Goal: Transaction & Acquisition: Purchase product/service

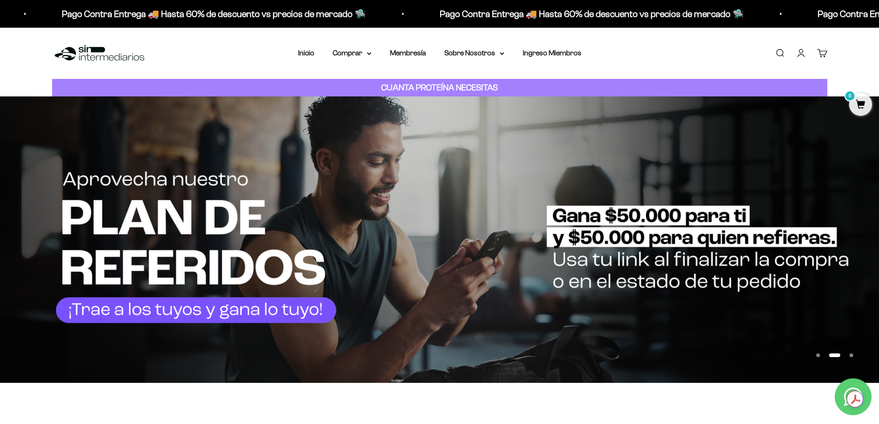
scroll to position [369, 0]
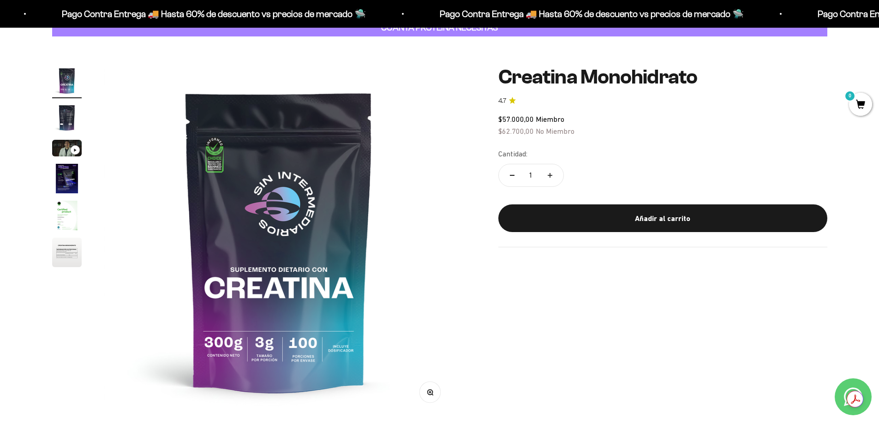
scroll to position [92, 0]
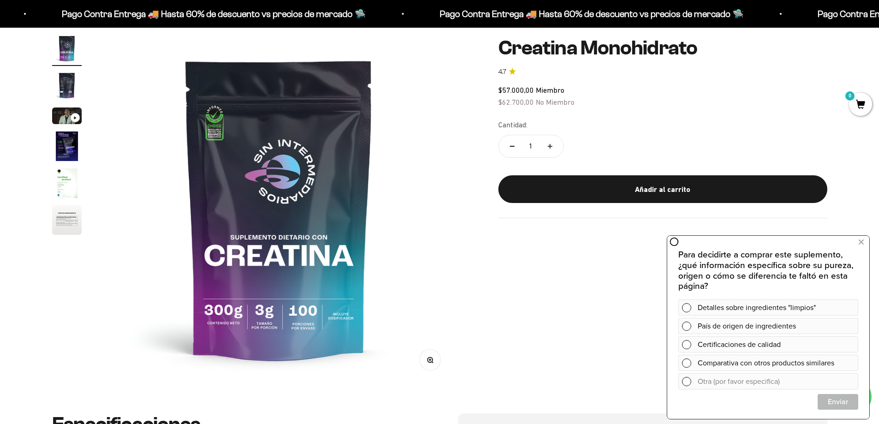
click at [606, 291] on div "Zoom Ir al artículo 1 Ir al artículo 2 Ir al artículo 3 Ir al artículo 4 Ir al …" at bounding box center [439, 209] width 775 height 350
click at [863, 243] on icon at bounding box center [861, 242] width 5 height 12
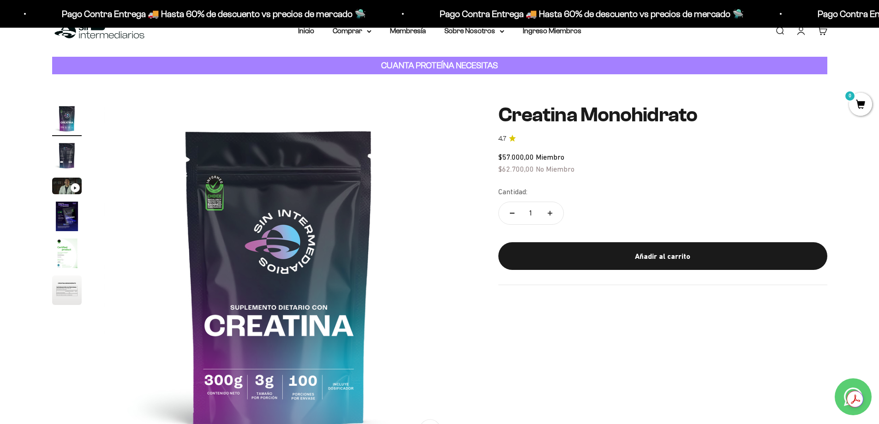
scroll to position [0, 0]
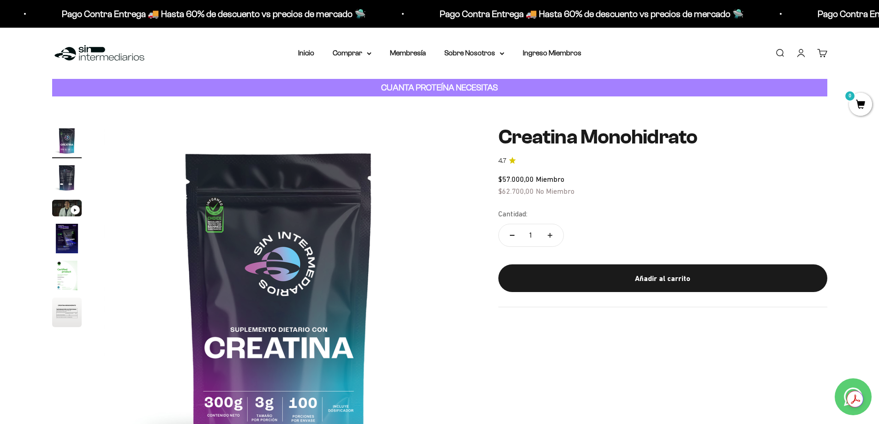
click at [64, 184] on img "Ir al artículo 2" at bounding box center [67, 178] width 30 height 30
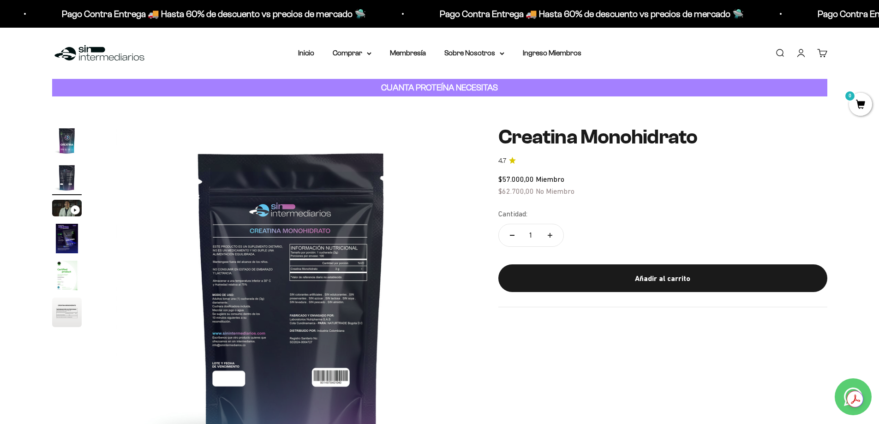
scroll to position [0, 361]
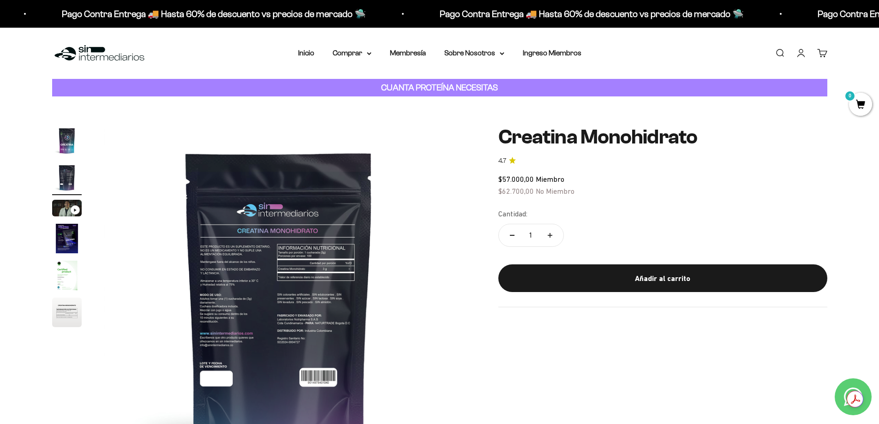
click at [67, 209] on img "Ir al artículo 3" at bounding box center [67, 208] width 30 height 17
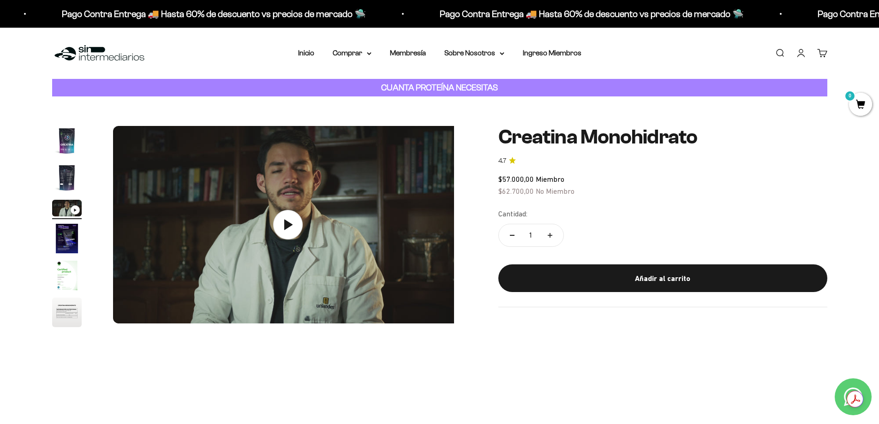
scroll to position [0, 723]
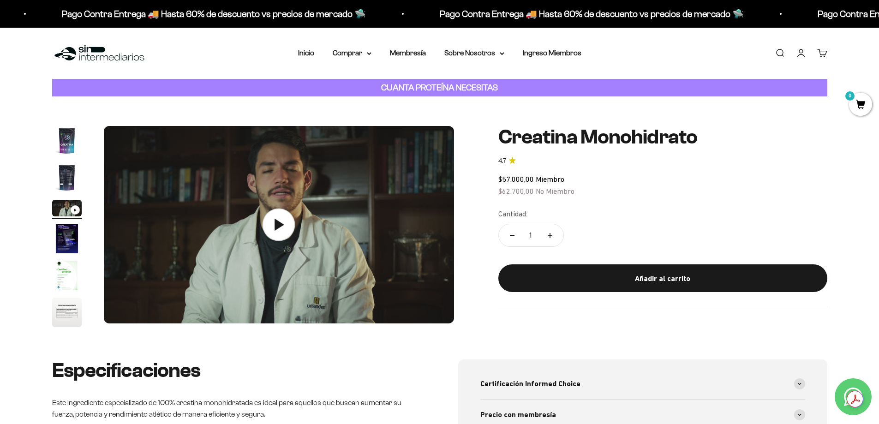
click at [271, 225] on icon at bounding box center [279, 225] width 32 height 32
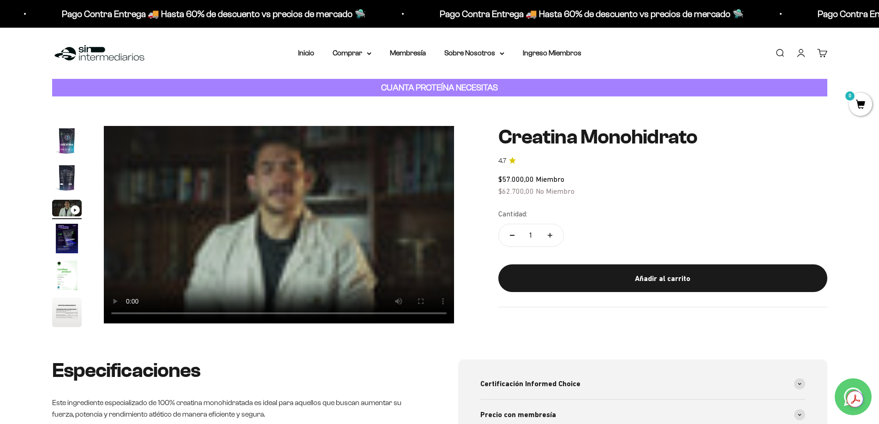
click at [70, 236] on img "Ir al artículo 4" at bounding box center [67, 239] width 30 height 30
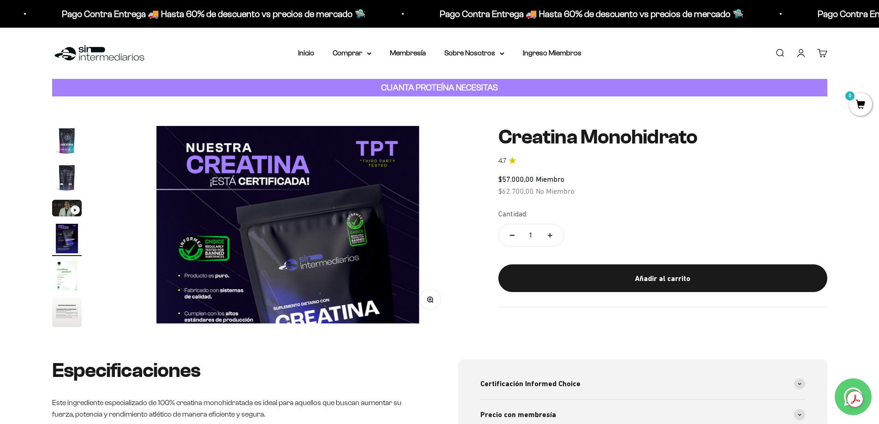
scroll to position [0, 1085]
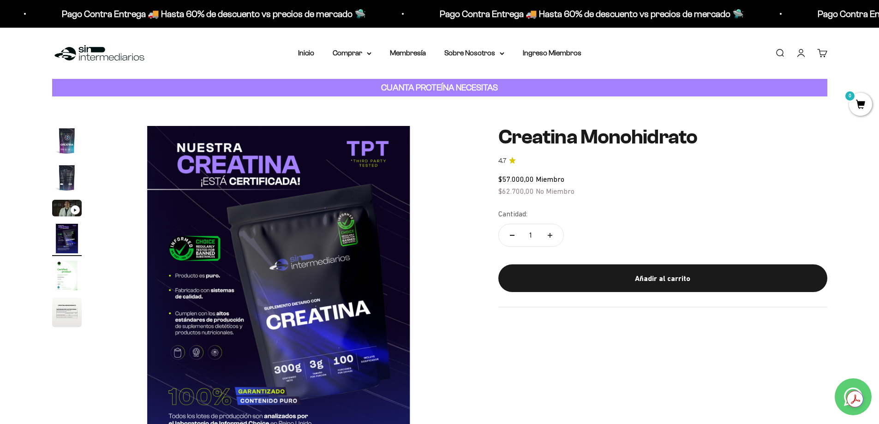
click at [66, 272] on img "Ir al artículo 5" at bounding box center [67, 276] width 30 height 30
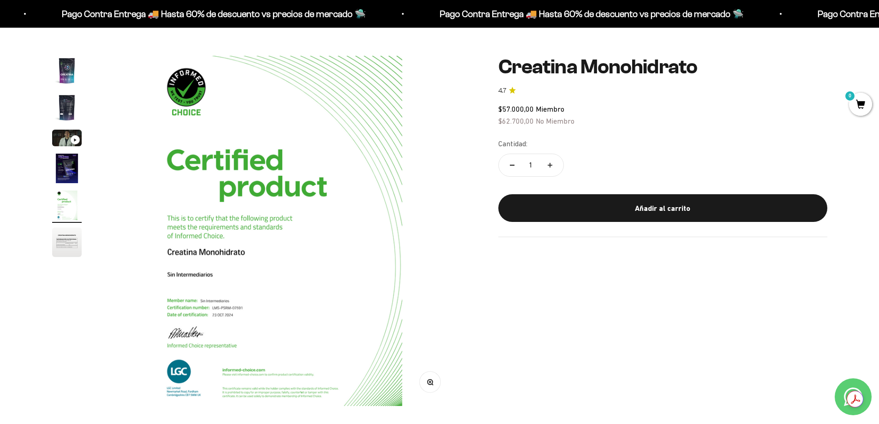
scroll to position [92, 0]
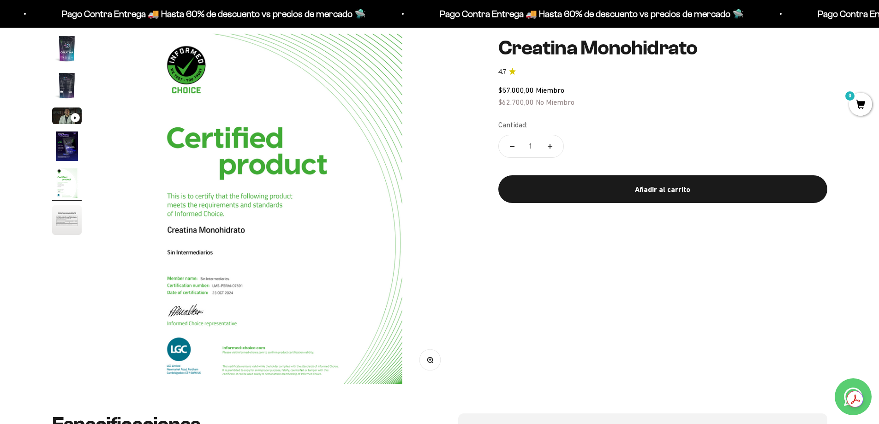
click at [63, 181] on img "Ir al artículo 5" at bounding box center [67, 183] width 30 height 30
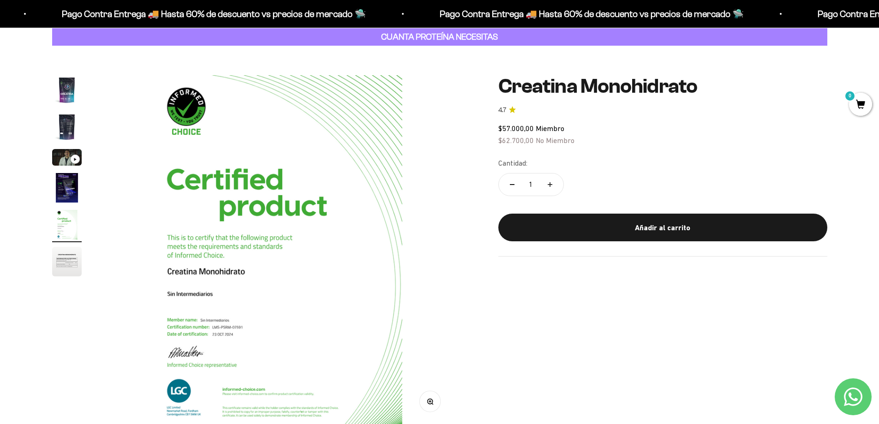
scroll to position [0, 0]
